Goal: Task Accomplishment & Management: Manage account settings

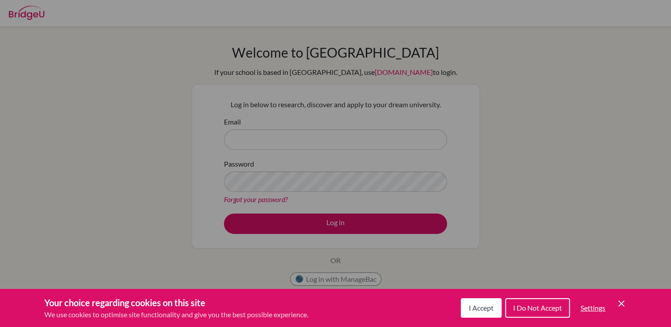
click at [478, 310] on span "I Accept" at bounding box center [481, 308] width 25 height 8
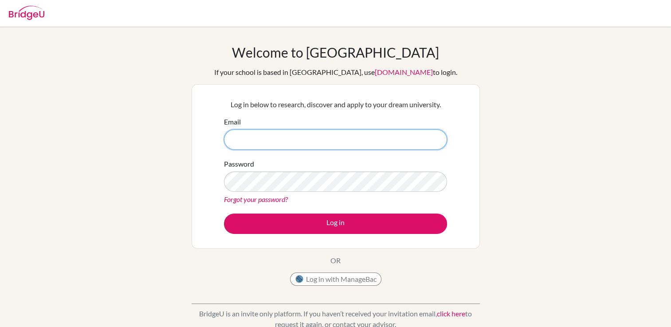
click at [292, 142] on input "Email" at bounding box center [335, 140] width 223 height 20
type input "[EMAIL_ADDRESS][DOMAIN_NAME]"
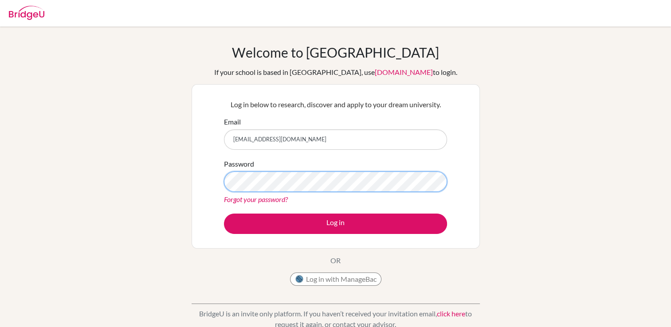
click at [224, 214] on button "Log in" at bounding box center [335, 224] width 223 height 20
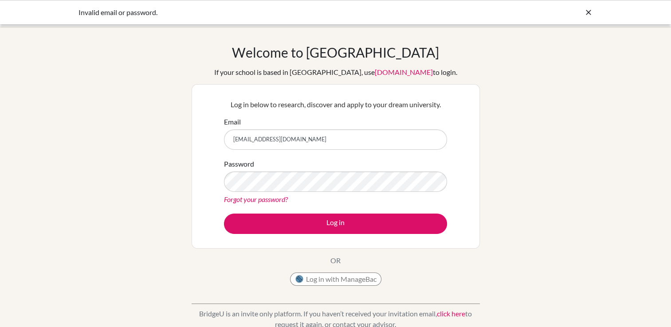
click at [272, 200] on link "Forgot your password?" at bounding box center [256, 199] width 64 height 8
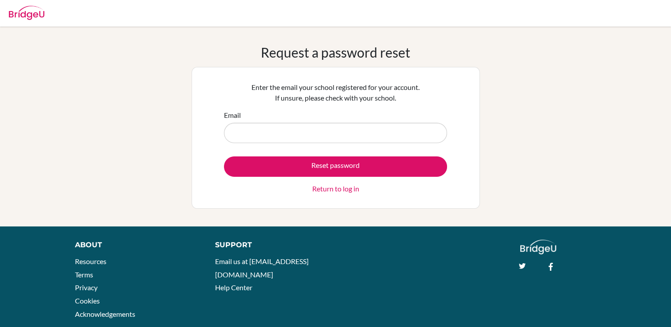
click at [266, 135] on input "Email" at bounding box center [335, 133] width 223 height 20
type input "[EMAIL_ADDRESS][DOMAIN_NAME]"
